Goal: Transaction & Acquisition: Purchase product/service

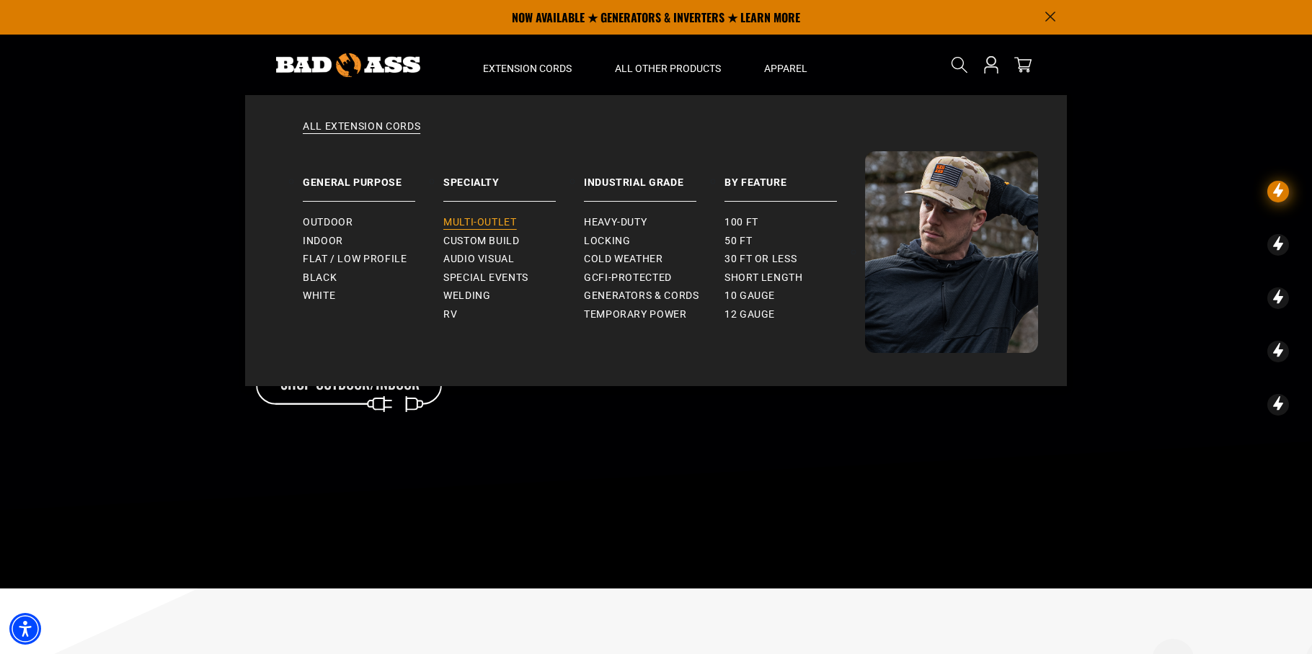
click at [455, 226] on span "Multi-Outlet" at bounding box center [480, 222] width 74 height 13
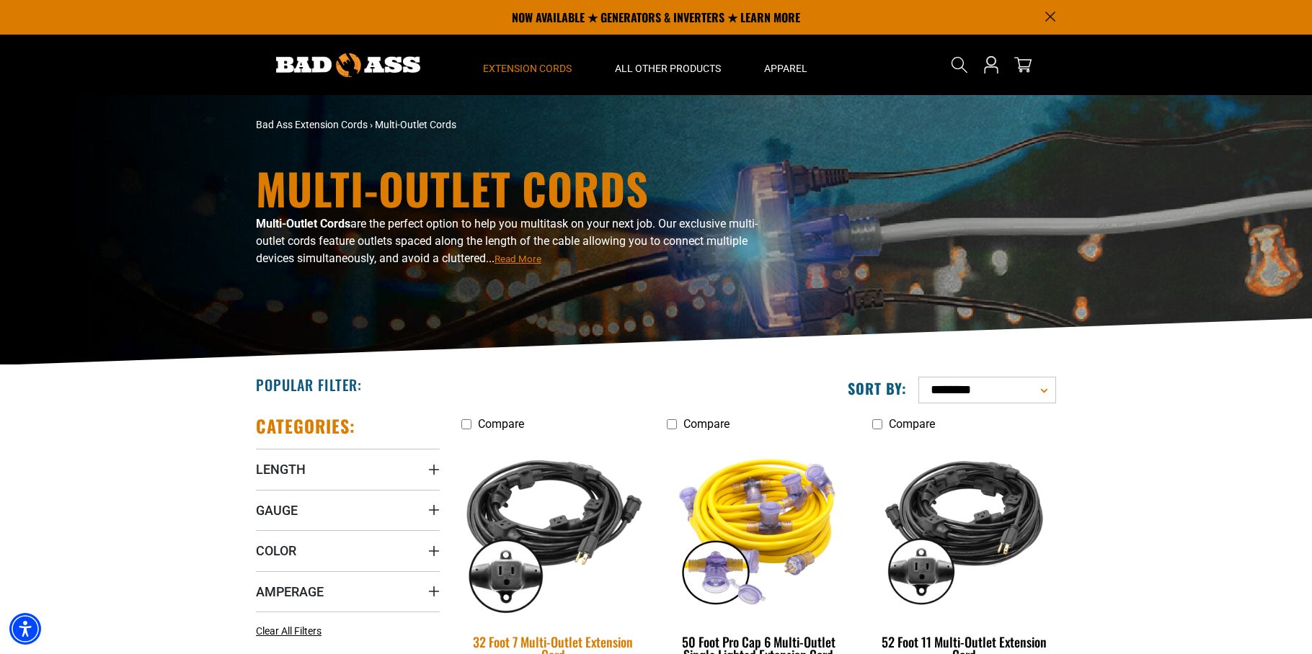
click at [590, 499] on img at bounding box center [554, 528] width 202 height 184
